Goal: Task Accomplishment & Management: Complete application form

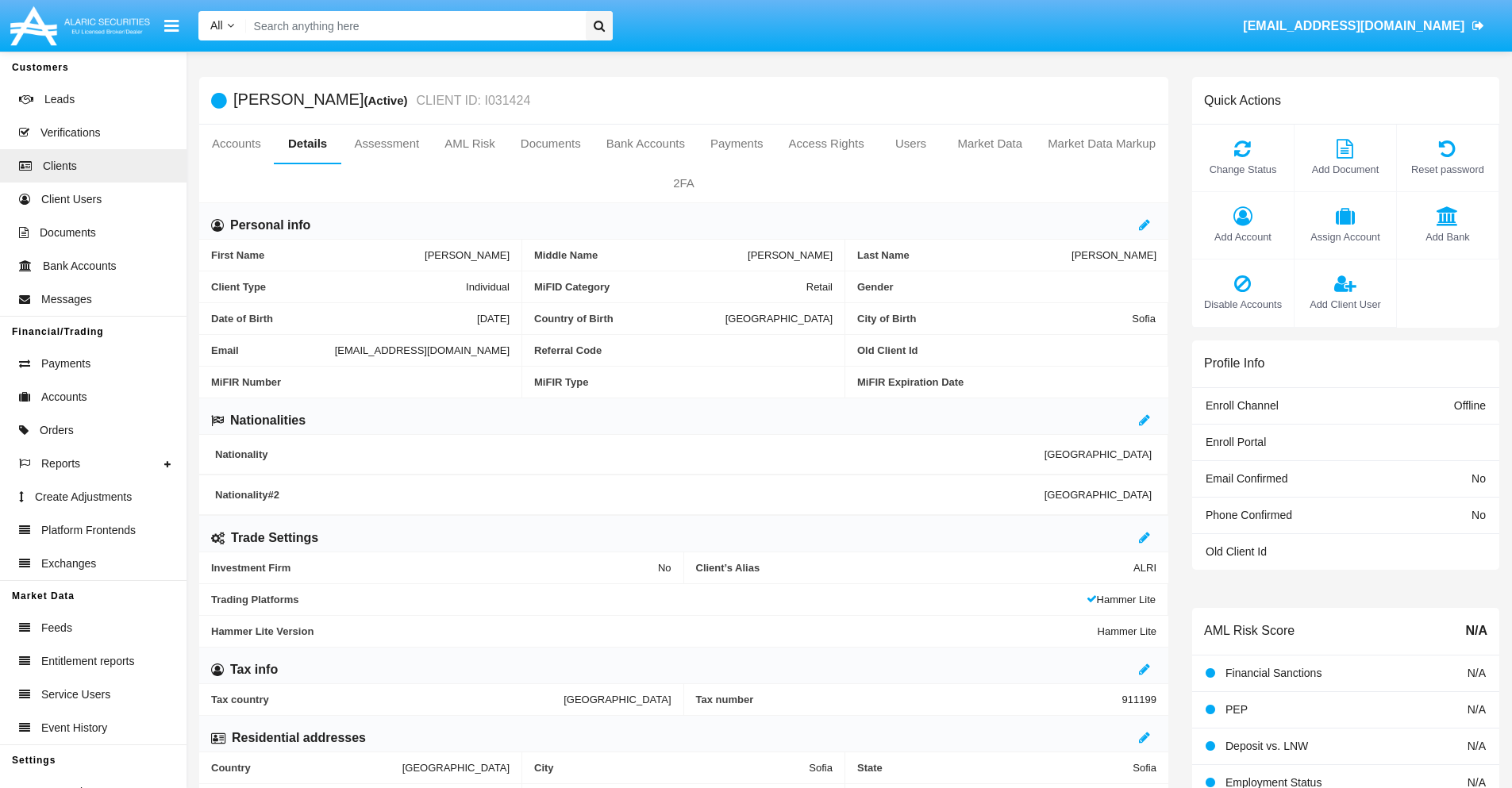
click at [1345, 304] on span "Add Client User" at bounding box center [1345, 304] width 86 height 15
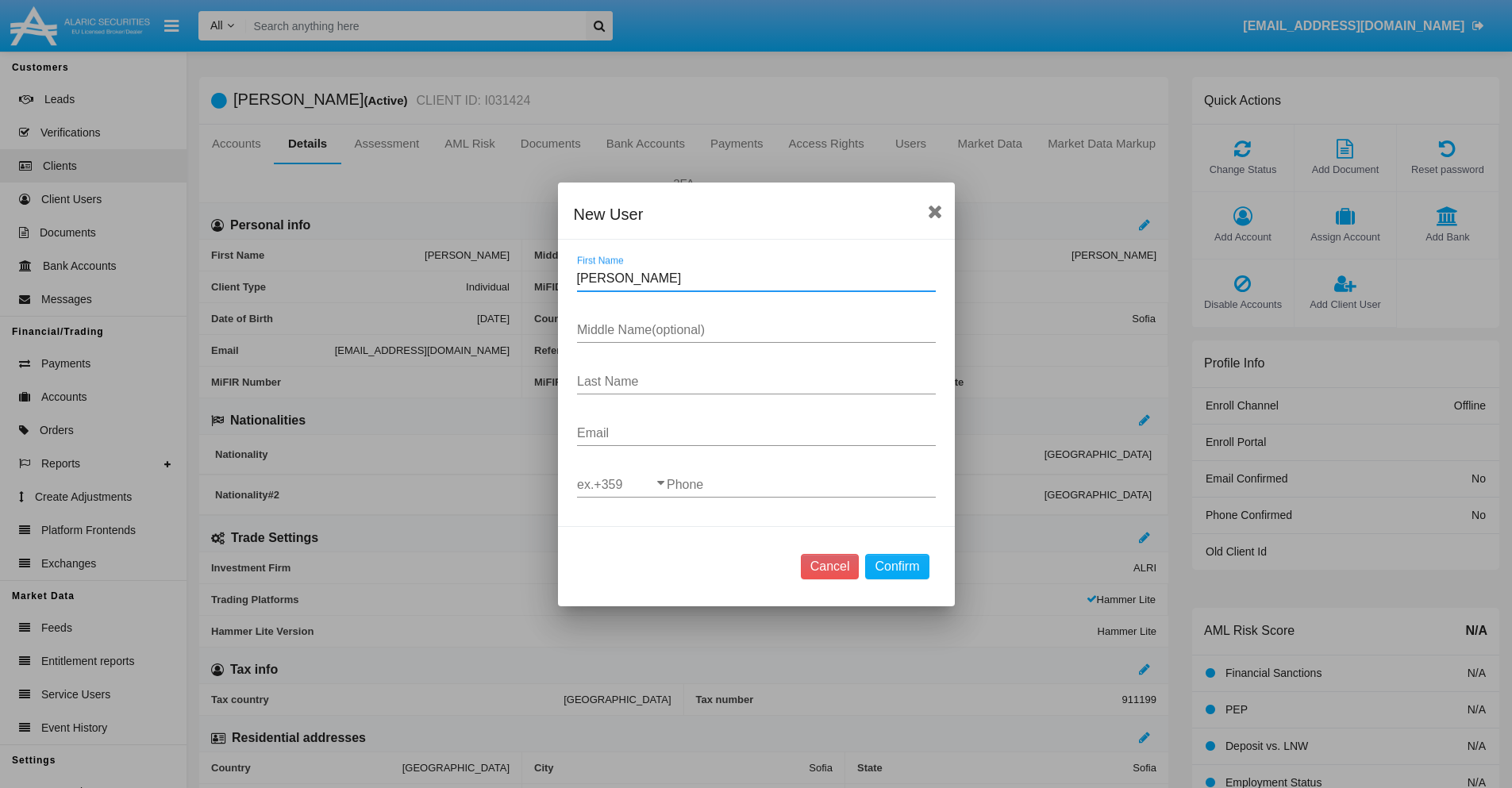
type input "[PERSON_NAME]"
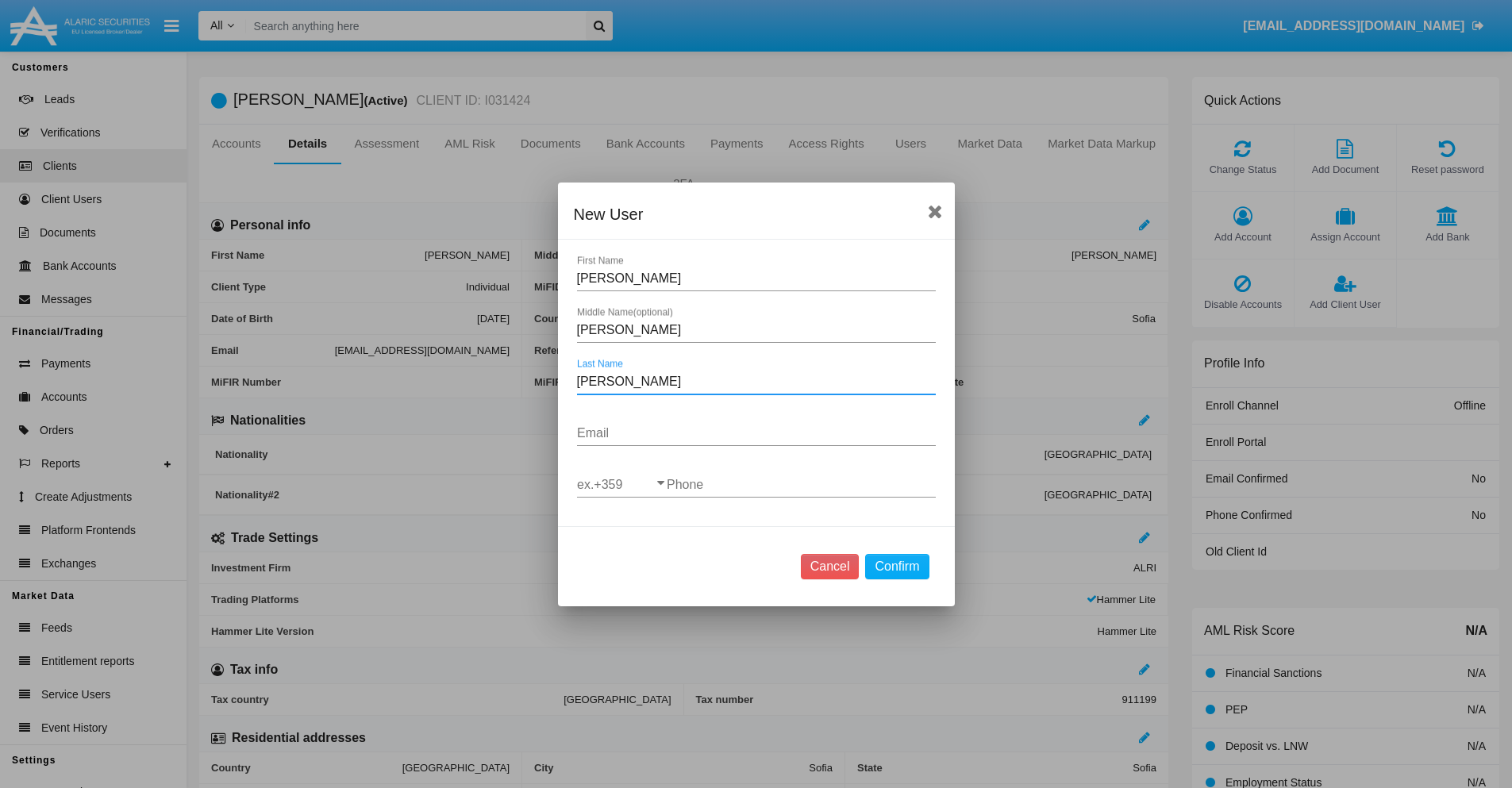
type input "[PERSON_NAME]"
type input "[EMAIL_ADDRESS][DOMAIN_NAME]"
click at [622, 484] on input "ex.+359" at bounding box center [622, 484] width 90 height 14
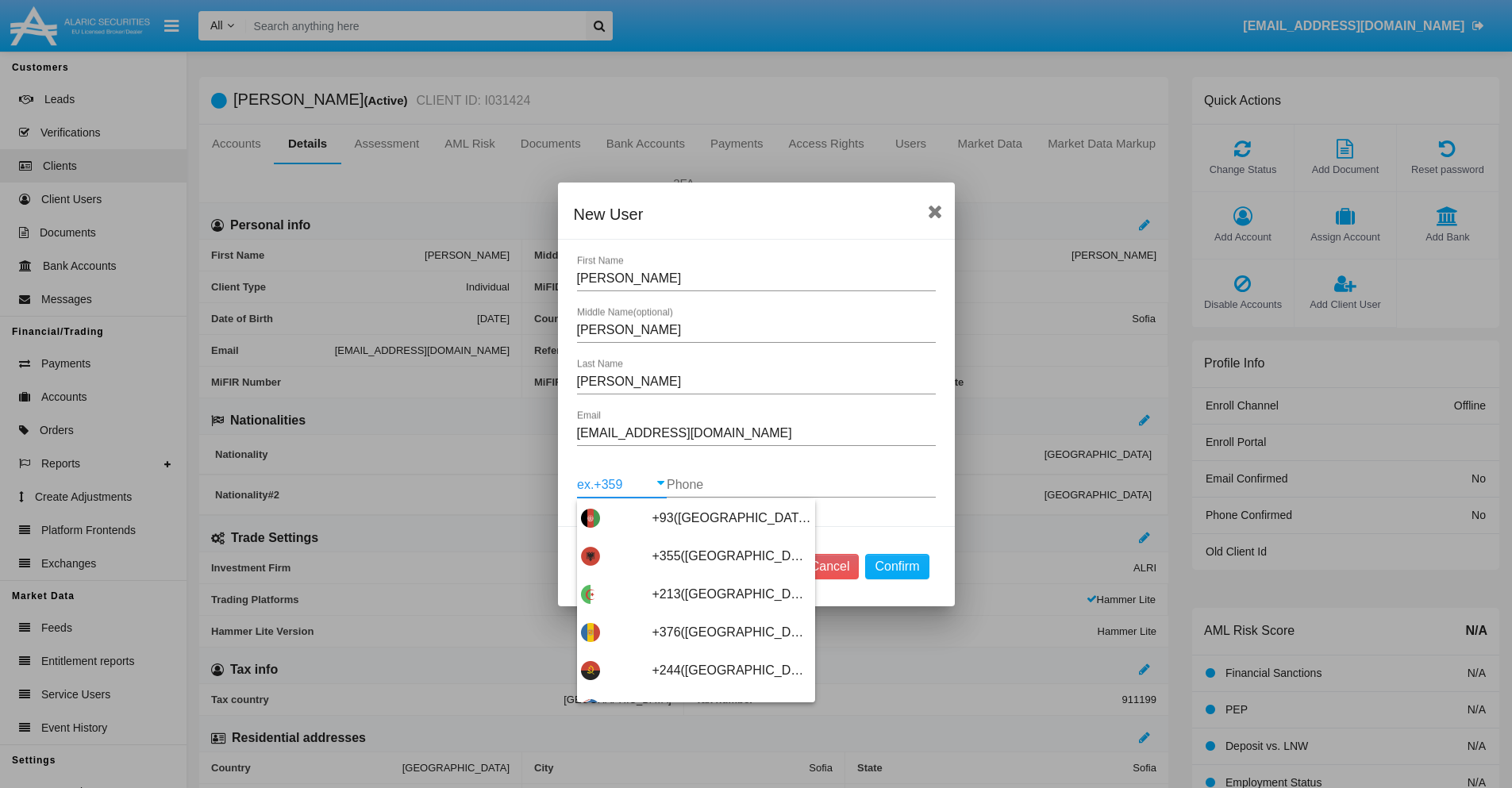
scroll to position [8443, 0]
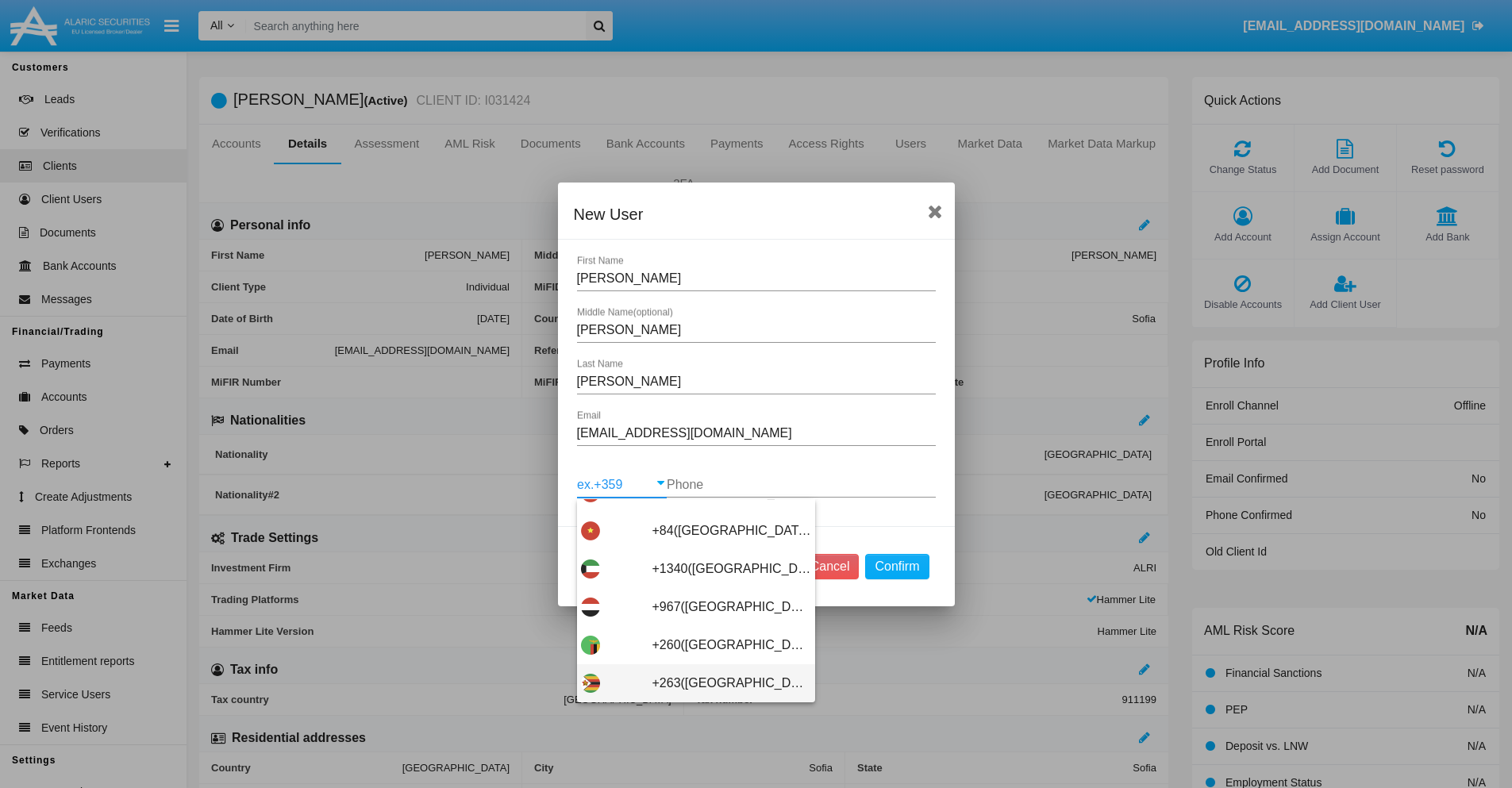
click at [689, 683] on span "+263([GEOGRAPHIC_DATA])" at bounding box center [732, 683] width 158 height 38
type input "+263([GEOGRAPHIC_DATA])"
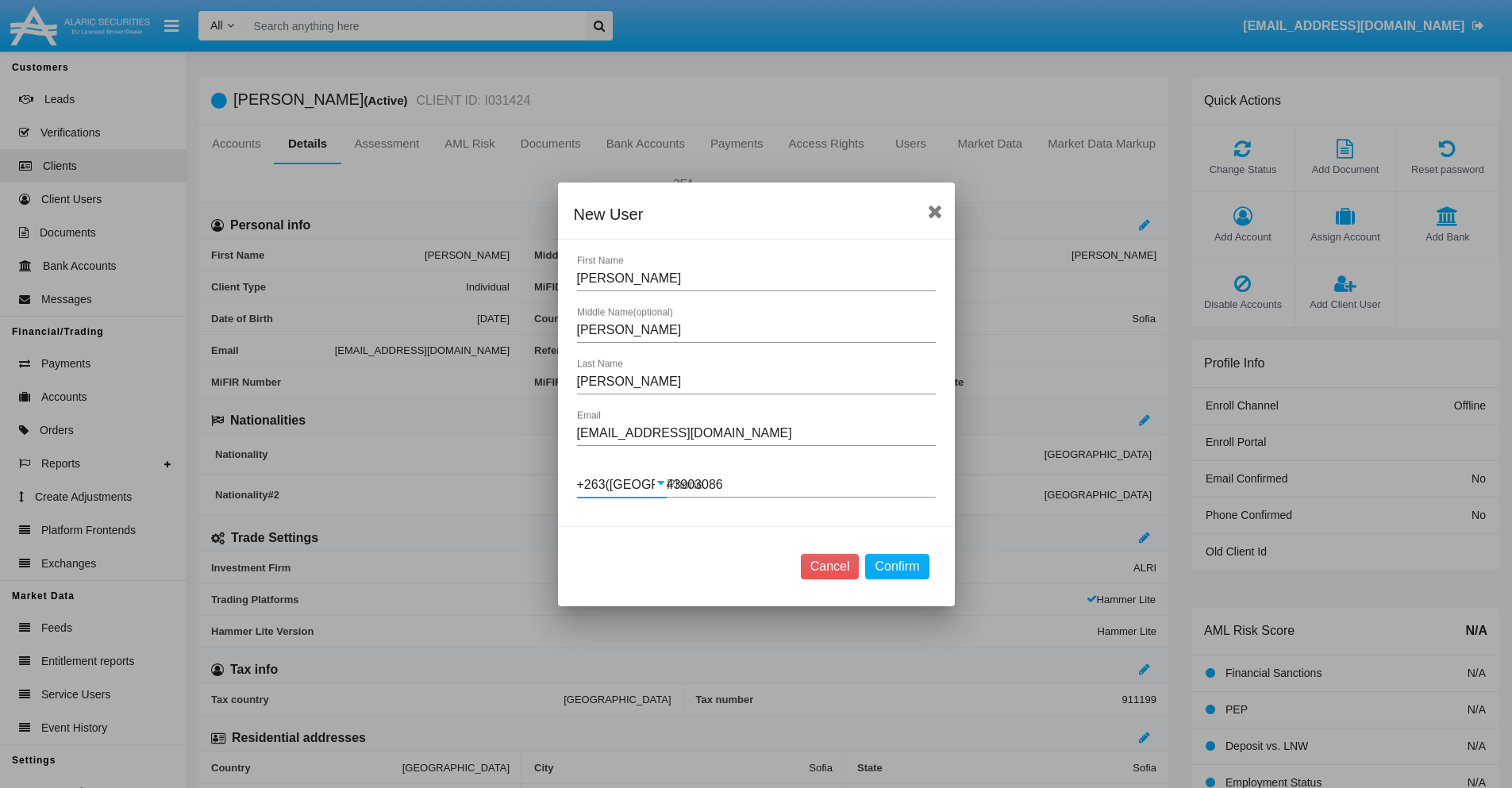
type input "439030862"
click at [897, 566] on button "Confirm" at bounding box center [897, 566] width 64 height 25
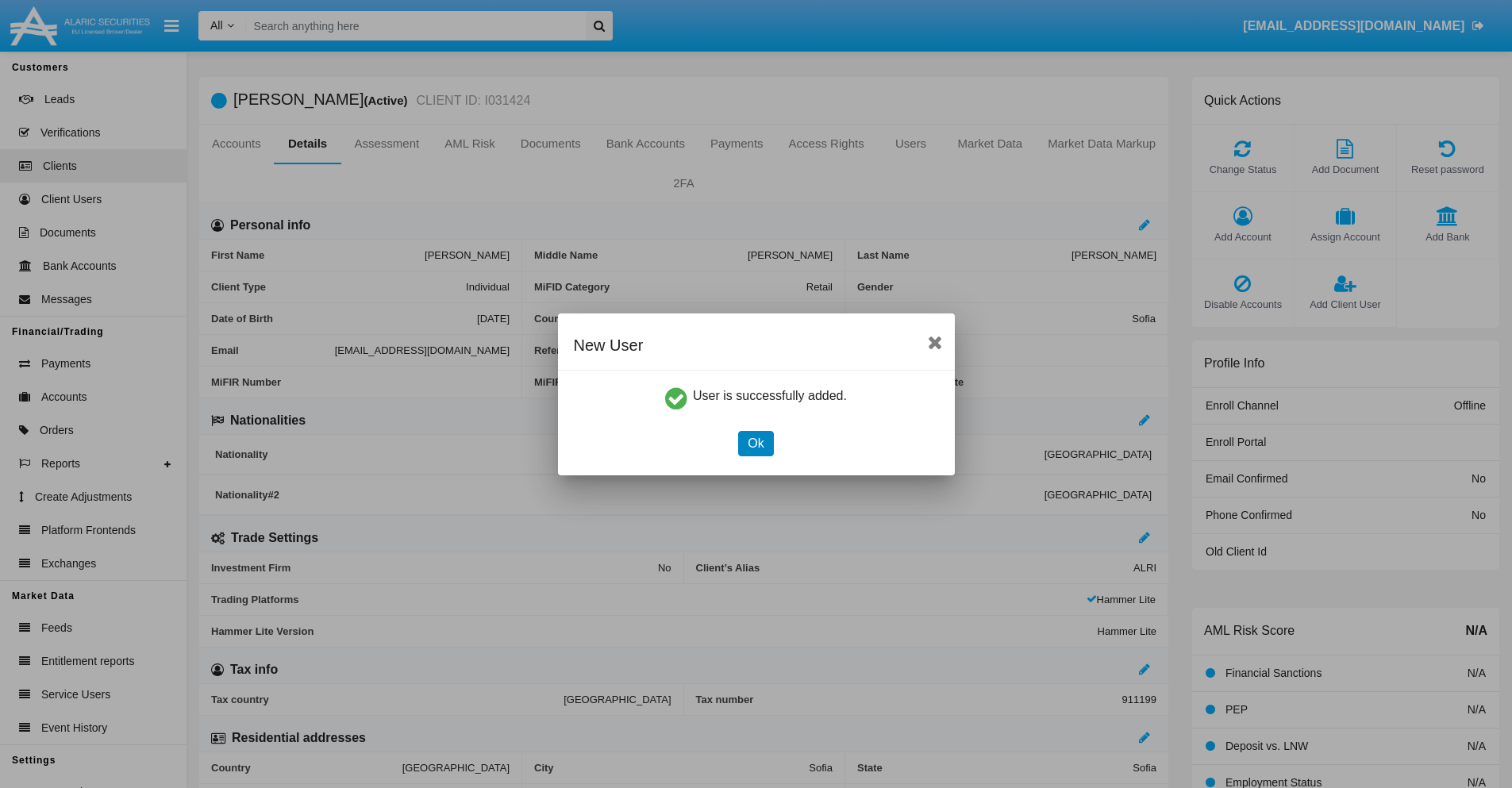
click at [756, 443] on button "Ok" at bounding box center [756, 443] width 35 height 25
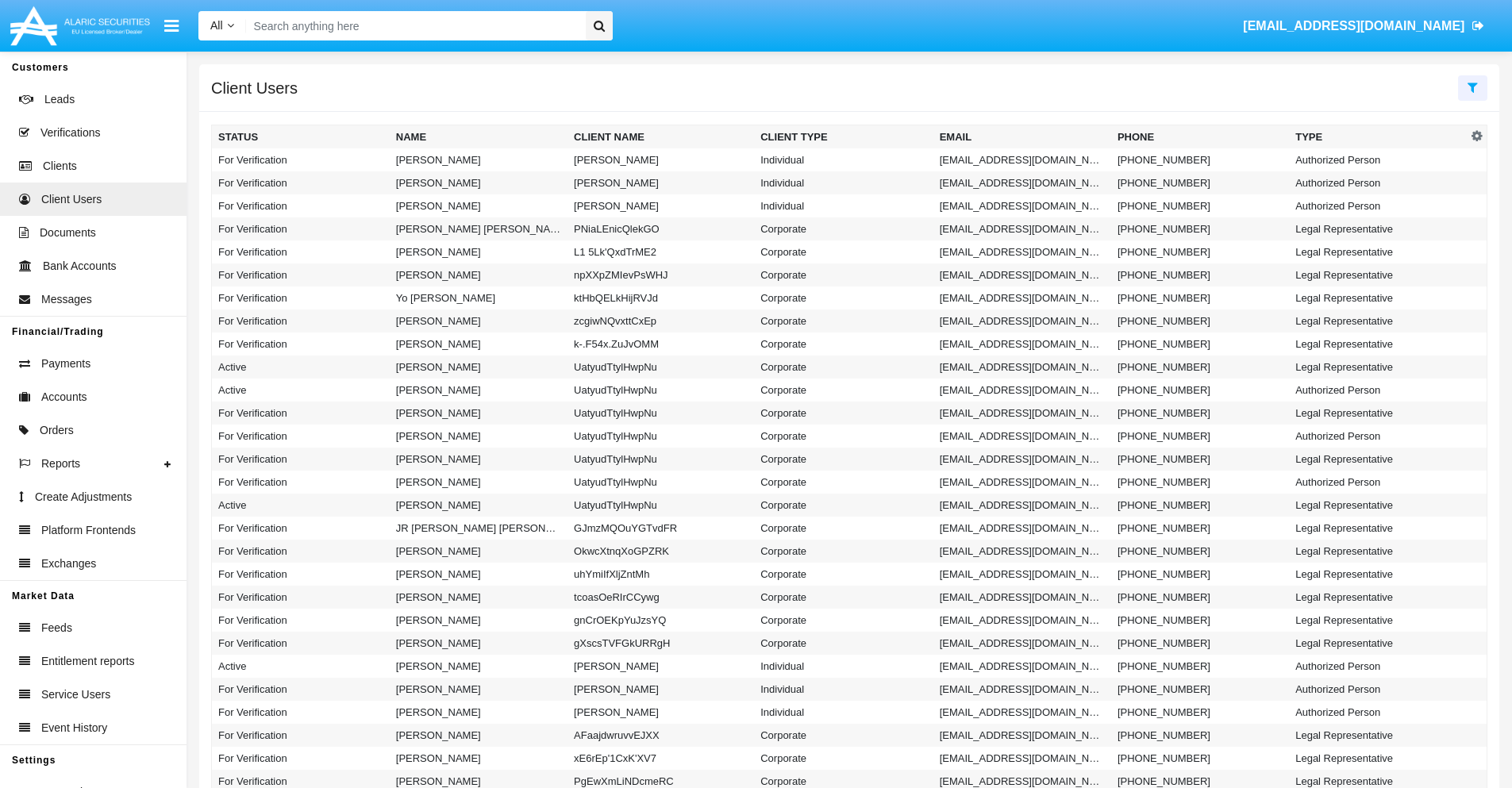
click at [1473, 87] on icon at bounding box center [1473, 87] width 11 height 13
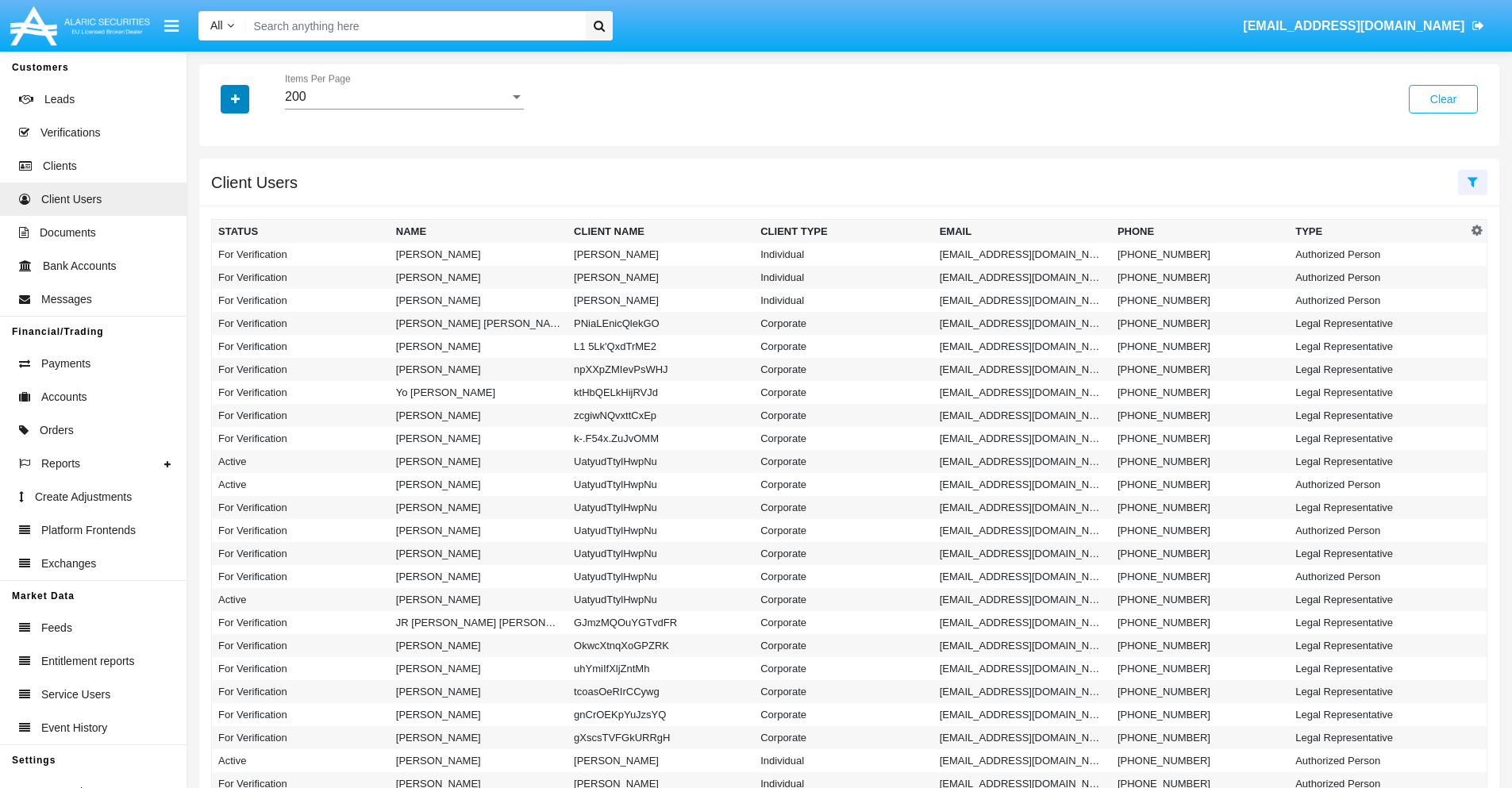
click at [235, 99] on icon "button" at bounding box center [235, 100] width 9 height 11
click at [247, 201] on span "Email" at bounding box center [247, 200] width 32 height 19
click at [218, 207] on input "Email" at bounding box center [217, 207] width 1 height 1
checkbox input "true"
click at [235, 99] on icon "button" at bounding box center [235, 100] width 9 height 11
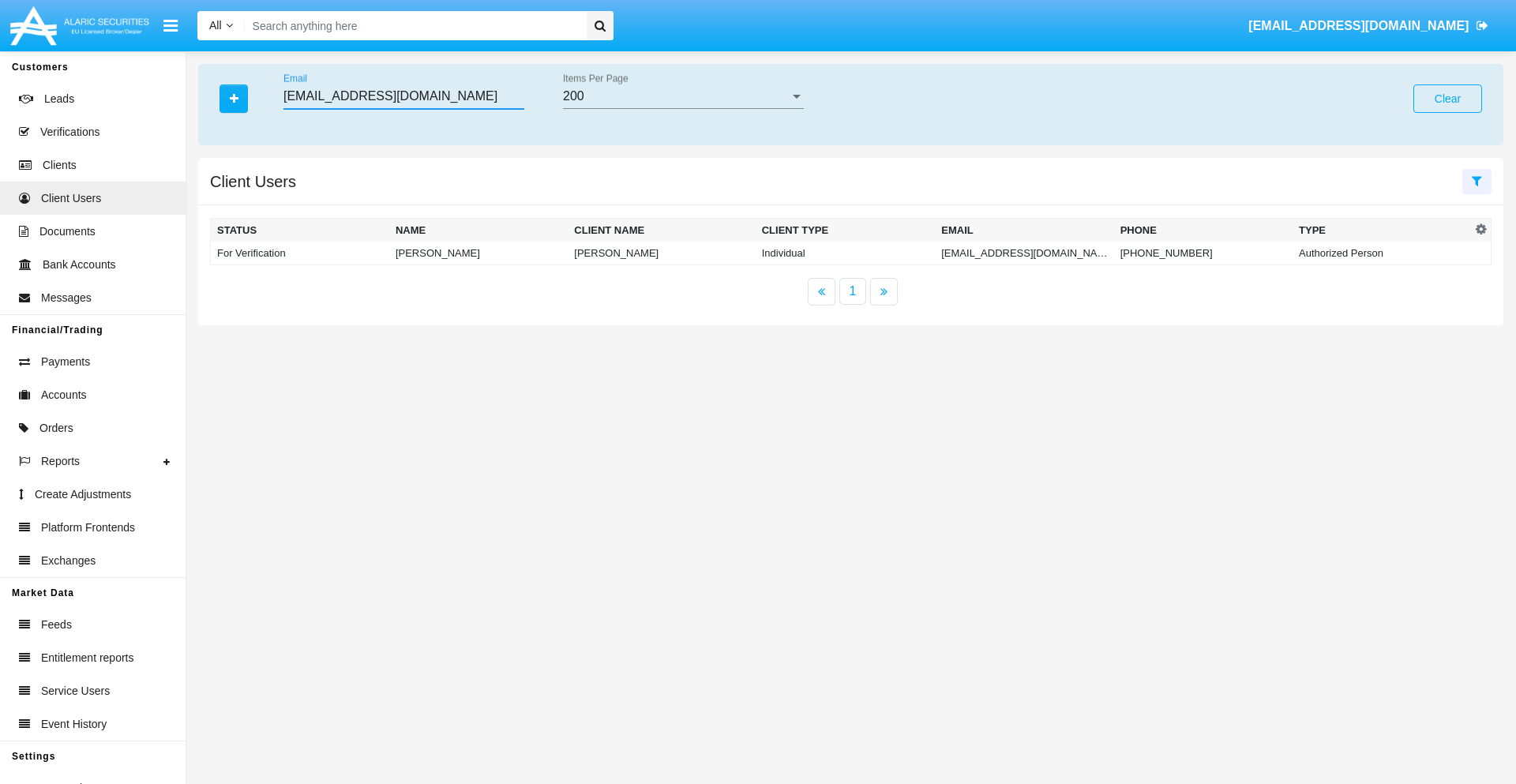
click at [404, 97] on input "h4_n4ez@r5v6d.mil" at bounding box center [404, 96] width 240 height 14
type input "h4_n4ez@r5v6d.mil"
click at [1024, 253] on td "h4_n4ez@r5v6d.mil" at bounding box center [1024, 253] width 179 height 24
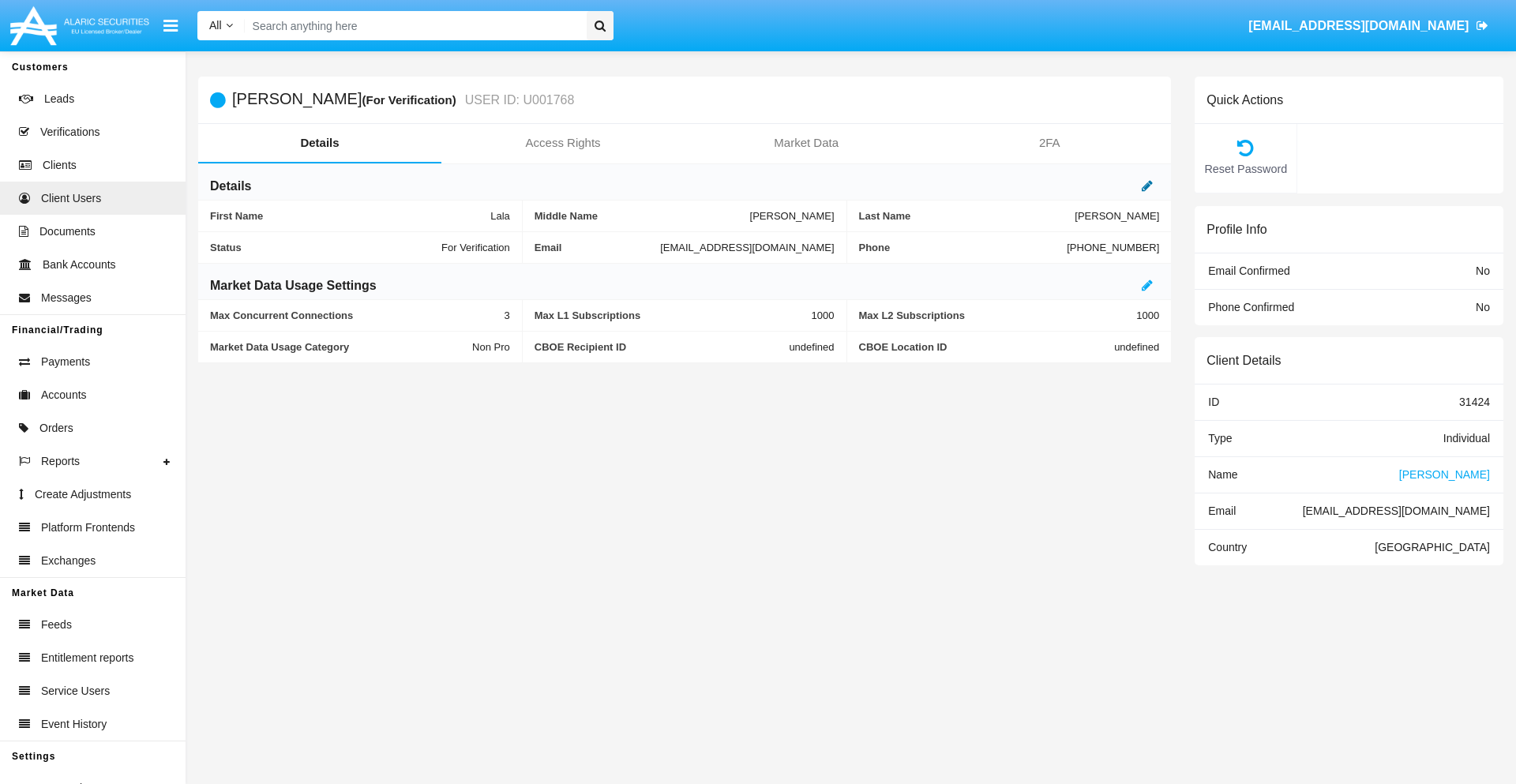
click at [1147, 185] on icon at bounding box center [1147, 186] width 11 height 13
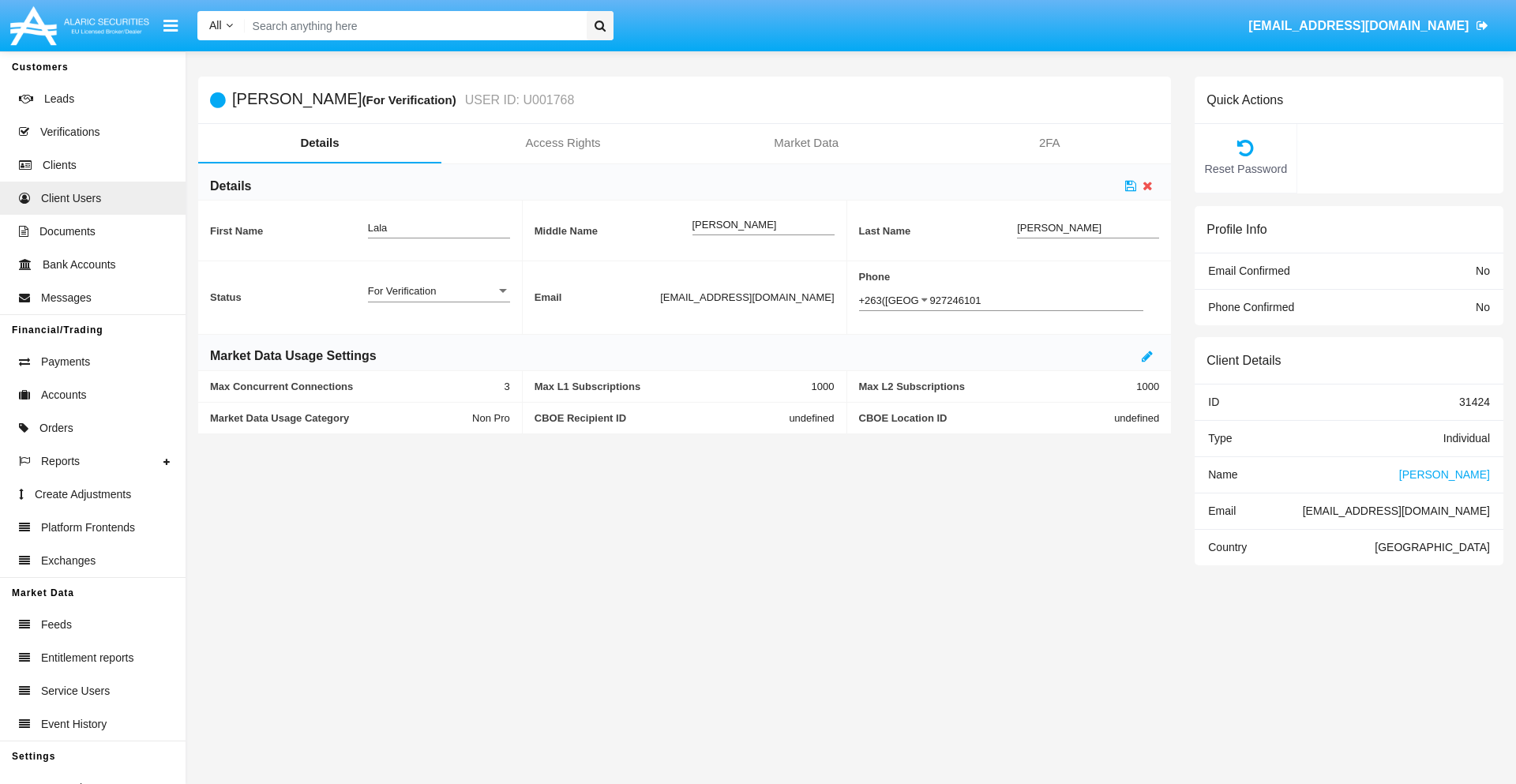
click at [438, 291] on div "For Verification" at bounding box center [431, 291] width 128 height 14
click at [438, 330] on span "Verified" at bounding box center [439, 331] width 142 height 31
click at [1131, 185] on icon at bounding box center [1131, 186] width 11 height 13
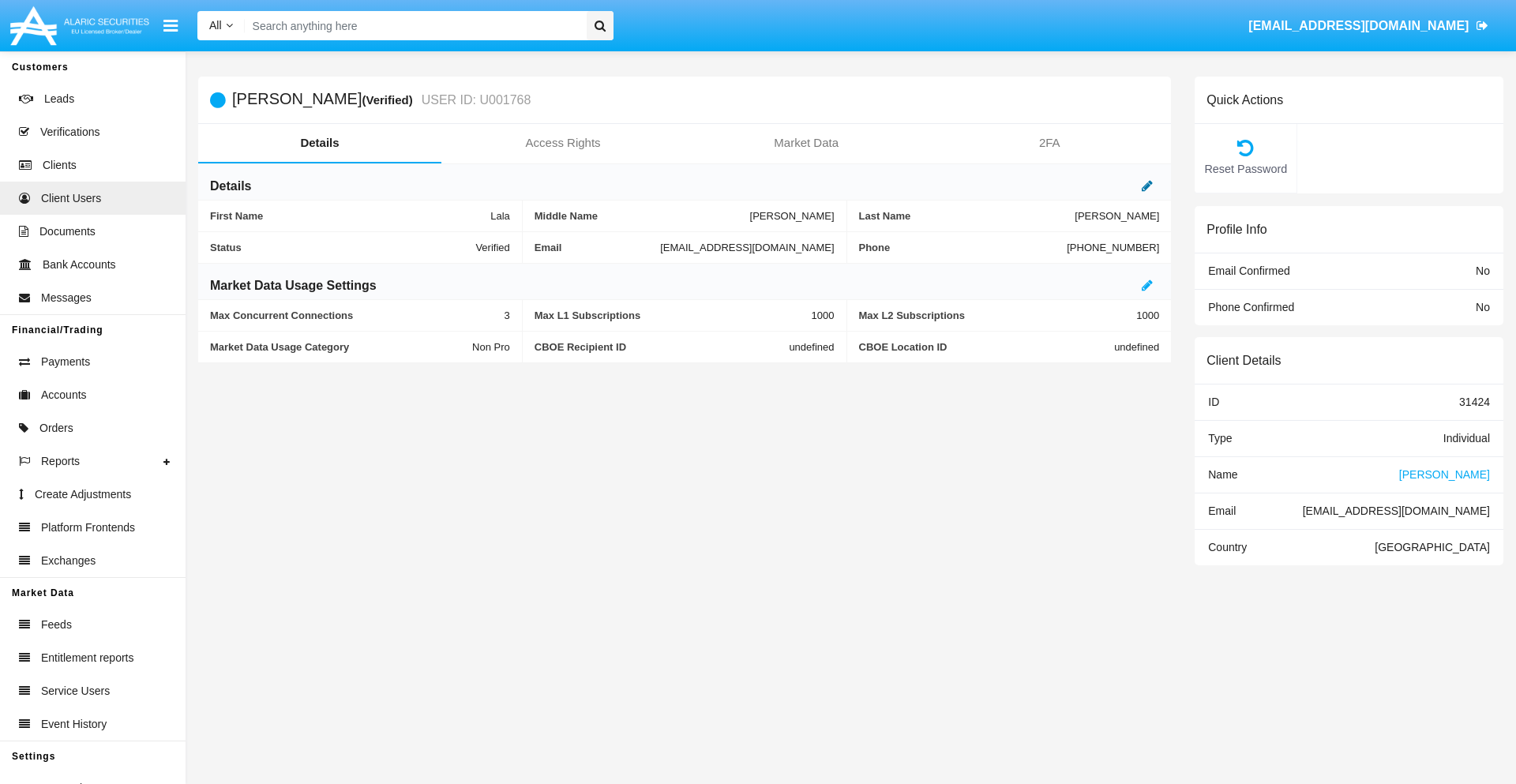
click at [1147, 185] on icon at bounding box center [1147, 186] width 11 height 13
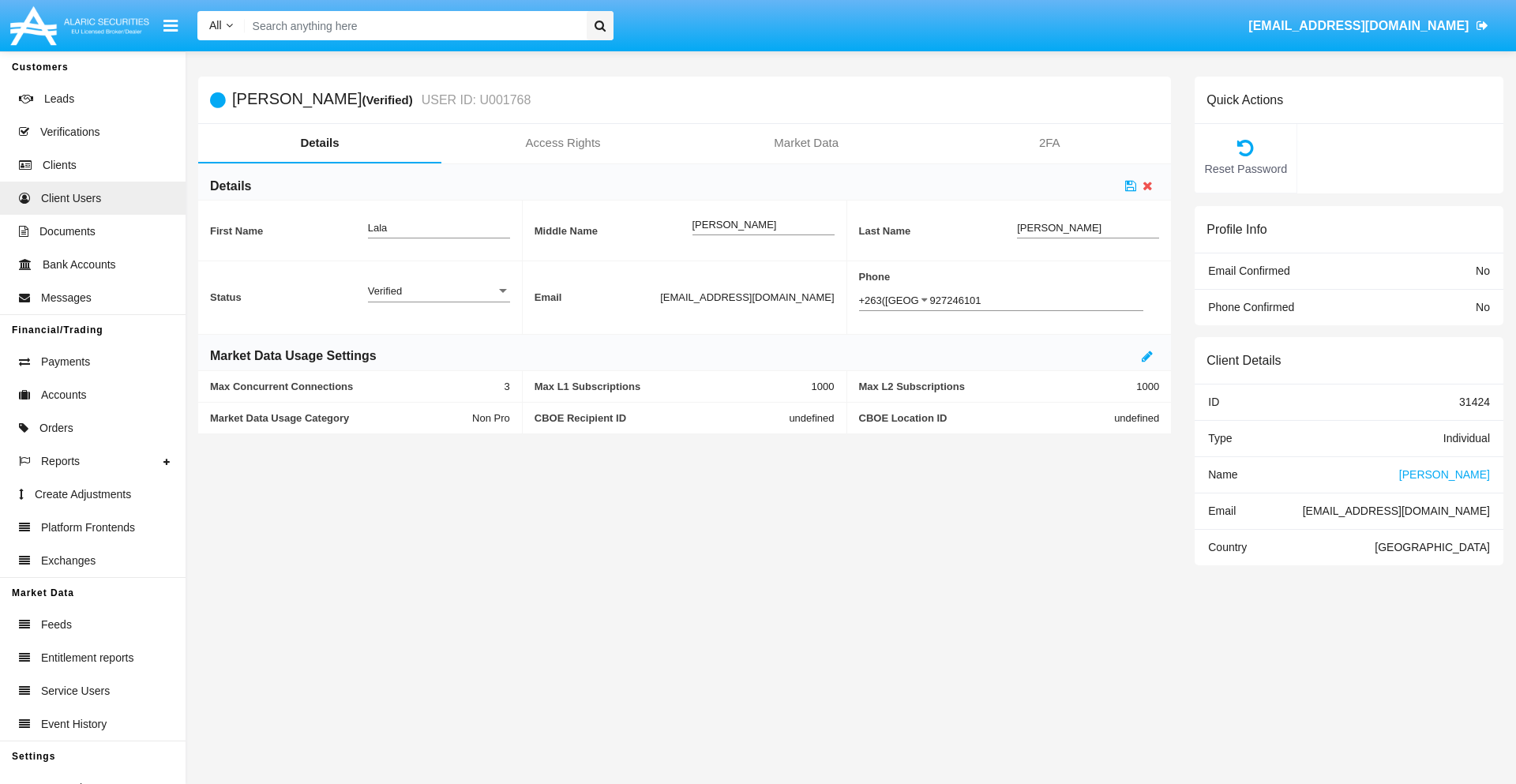
click at [438, 291] on div "Verified" at bounding box center [431, 291] width 128 height 14
click at [438, 299] on span "Active" at bounding box center [439, 300] width 142 height 31
click at [1131, 185] on icon at bounding box center [1131, 186] width 11 height 13
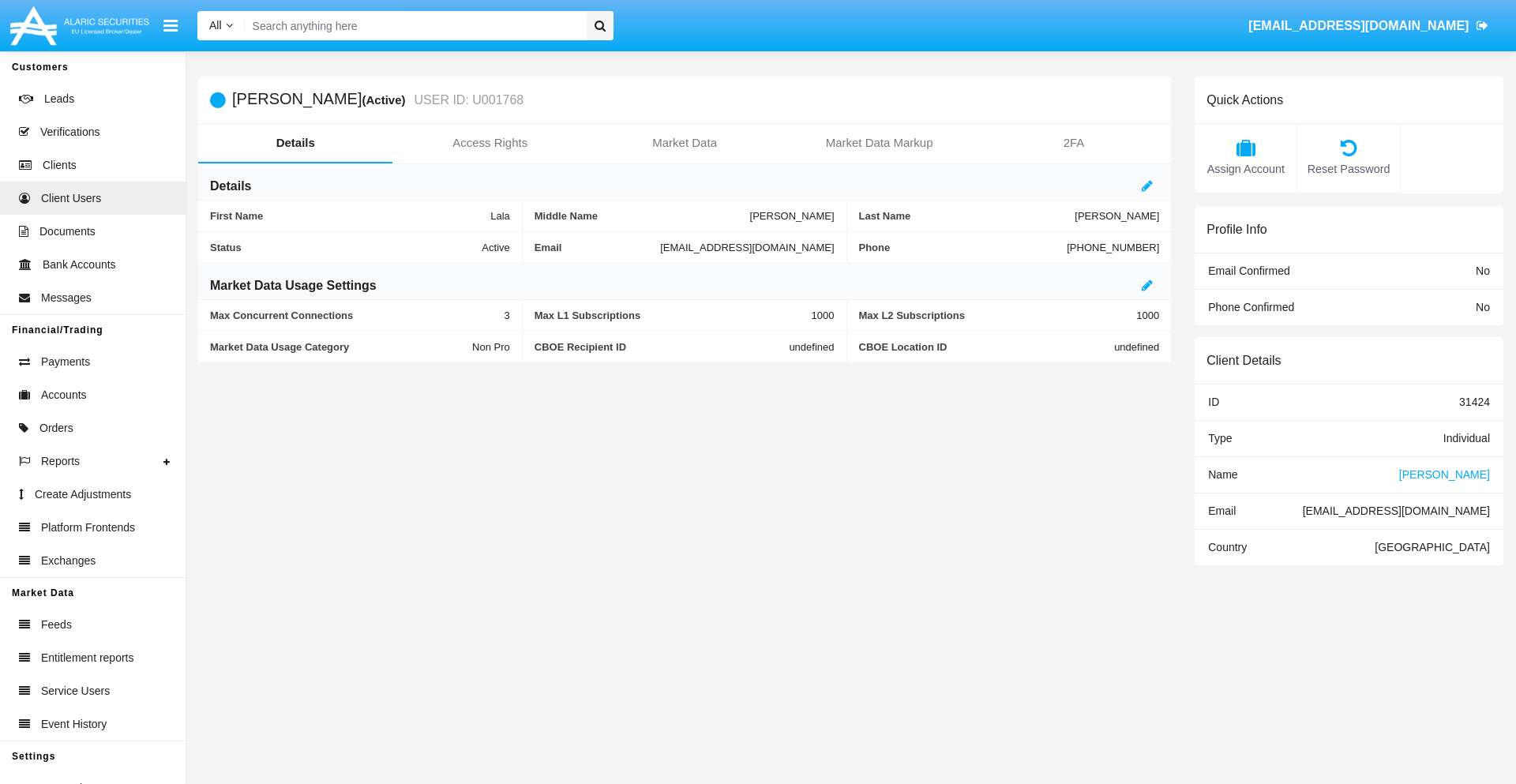
click at [1222, 474] on span "Name" at bounding box center [1223, 474] width 29 height 13
